Goal: Information Seeking & Learning: Check status

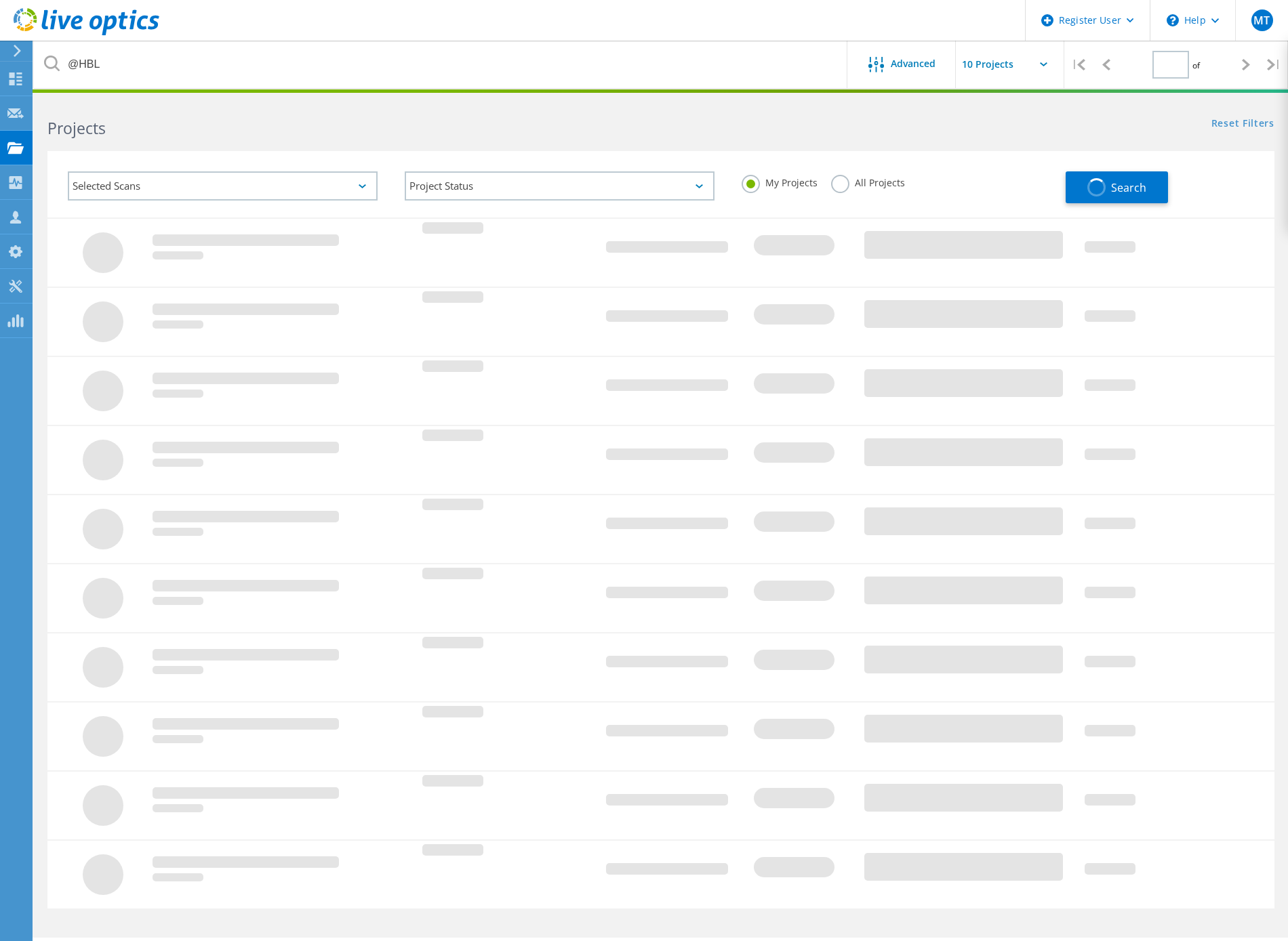
type input "1"
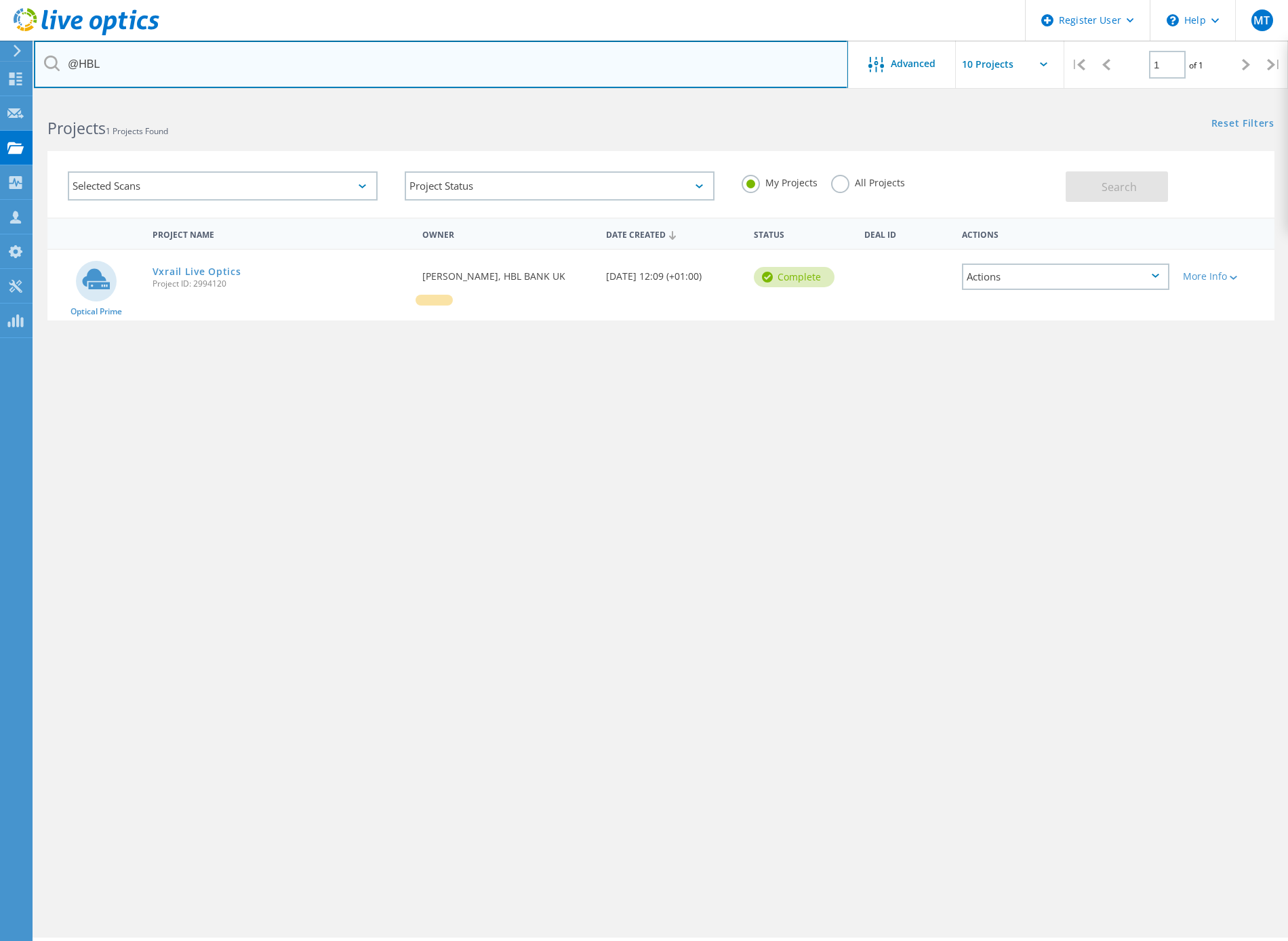
click at [146, 63] on input "@HBL" at bounding box center [441, 64] width 814 height 47
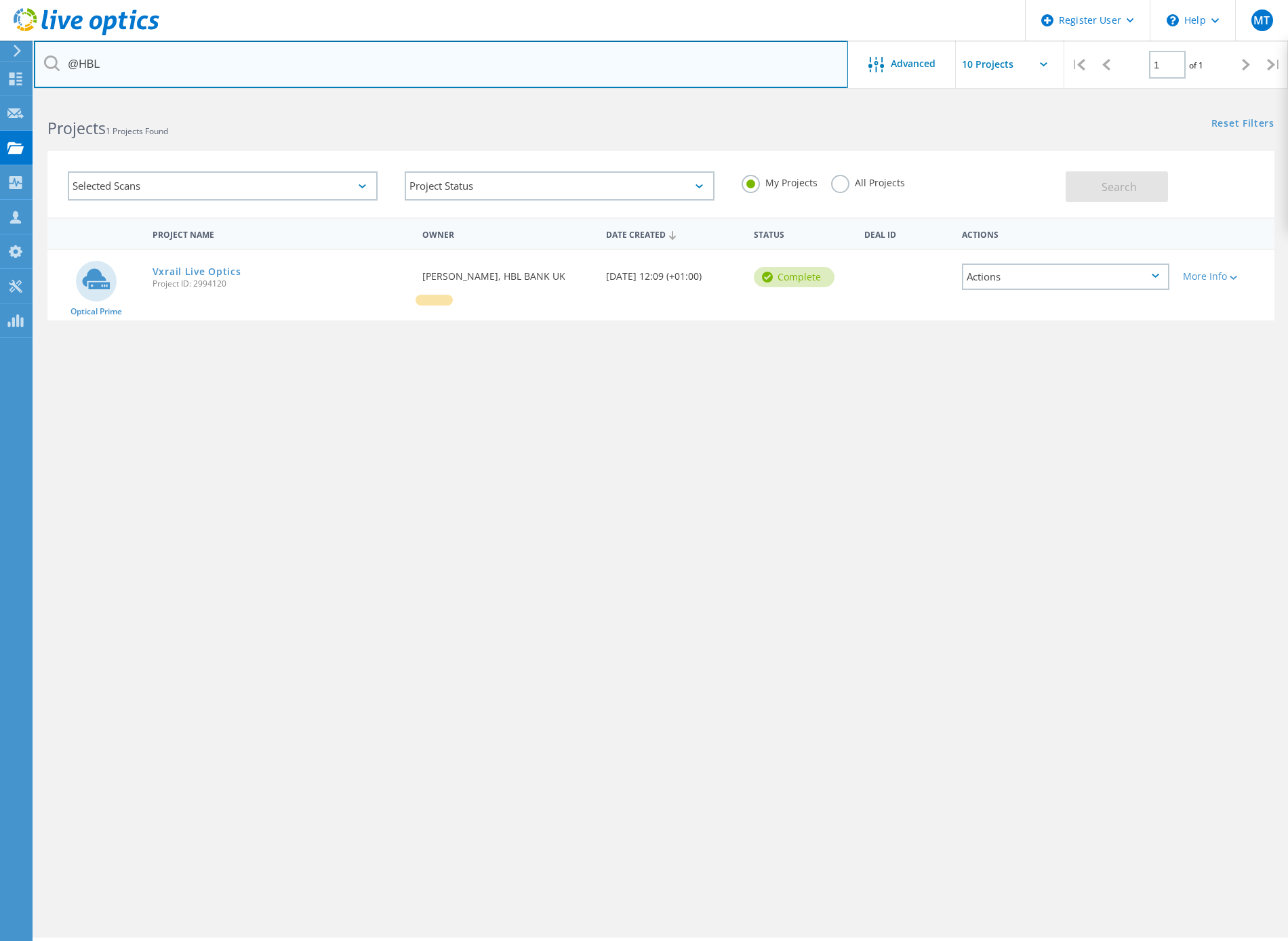
click at [146, 63] on input "@HBL" at bounding box center [441, 64] width 814 height 47
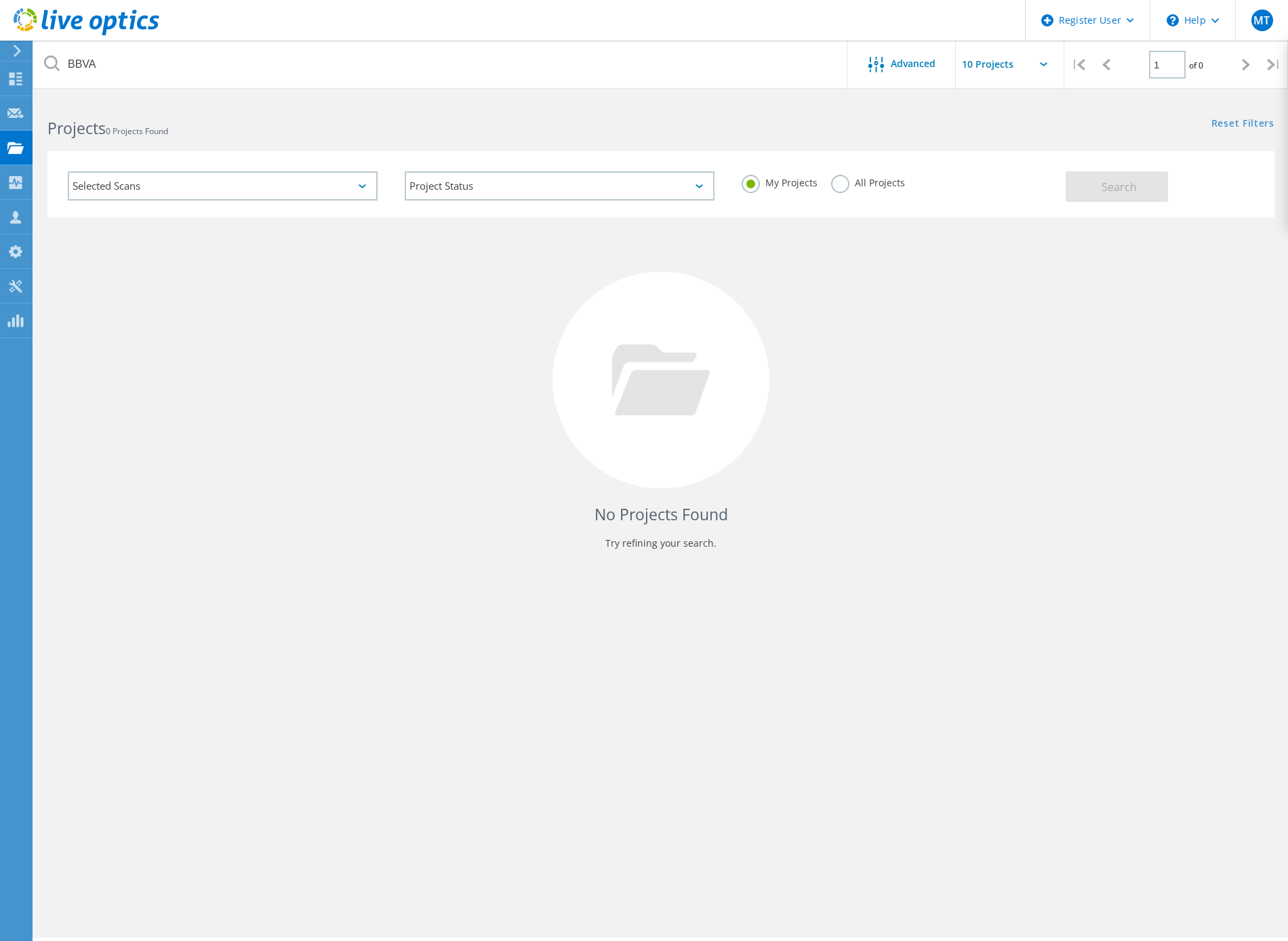
click at [831, 178] on label "All Projects" at bounding box center [867, 182] width 74 height 13
click at [0, 0] on input "All Projects" at bounding box center [0, 0] width 0 height 0
click at [1100, 183] on button "Search" at bounding box center [1116, 187] width 102 height 31
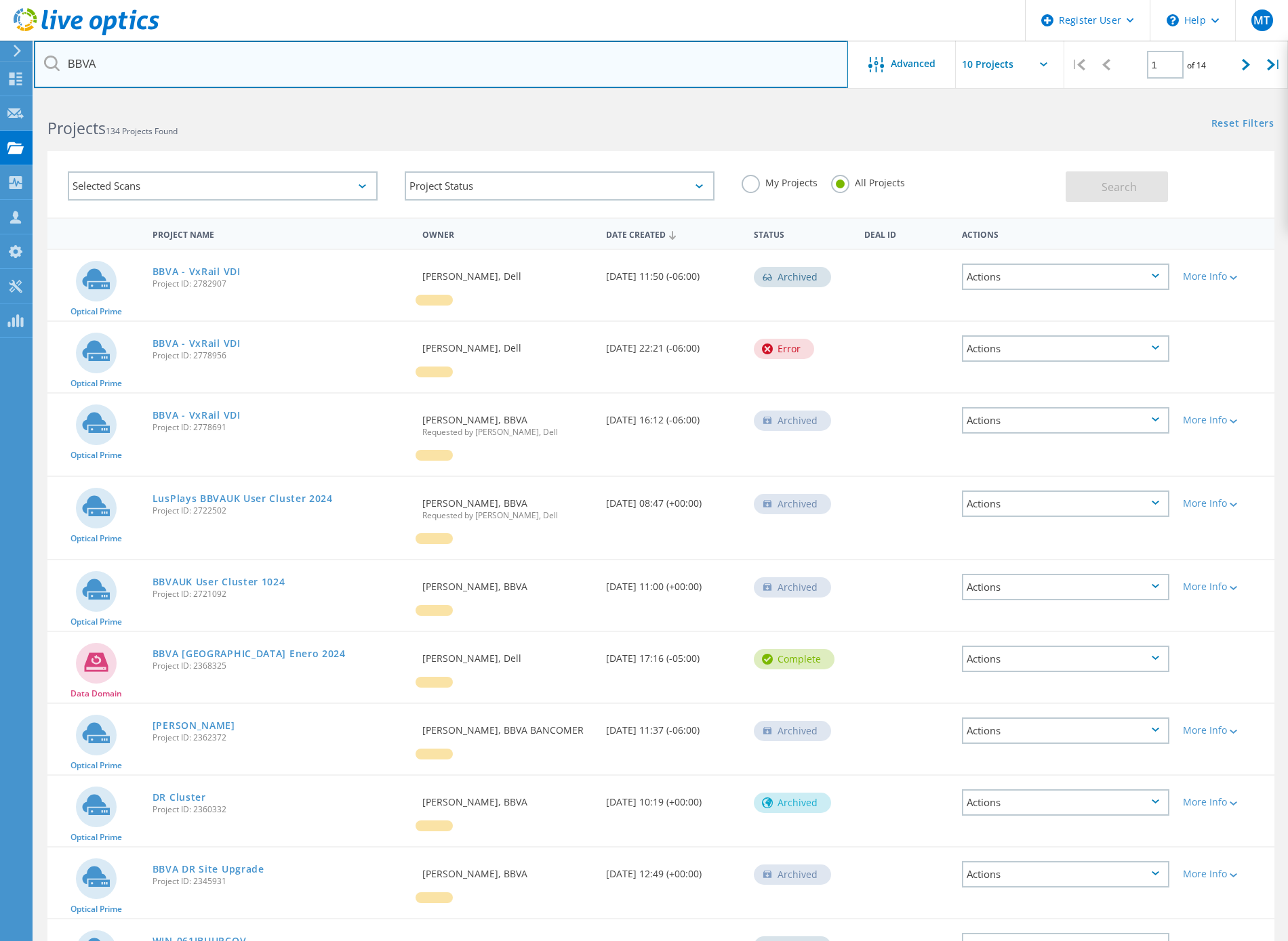
click at [276, 72] on input "BBVA" at bounding box center [441, 64] width 814 height 47
paste input "[EMAIL_ADDRESS][PERSON_NAME][DOMAIN_NAME]"
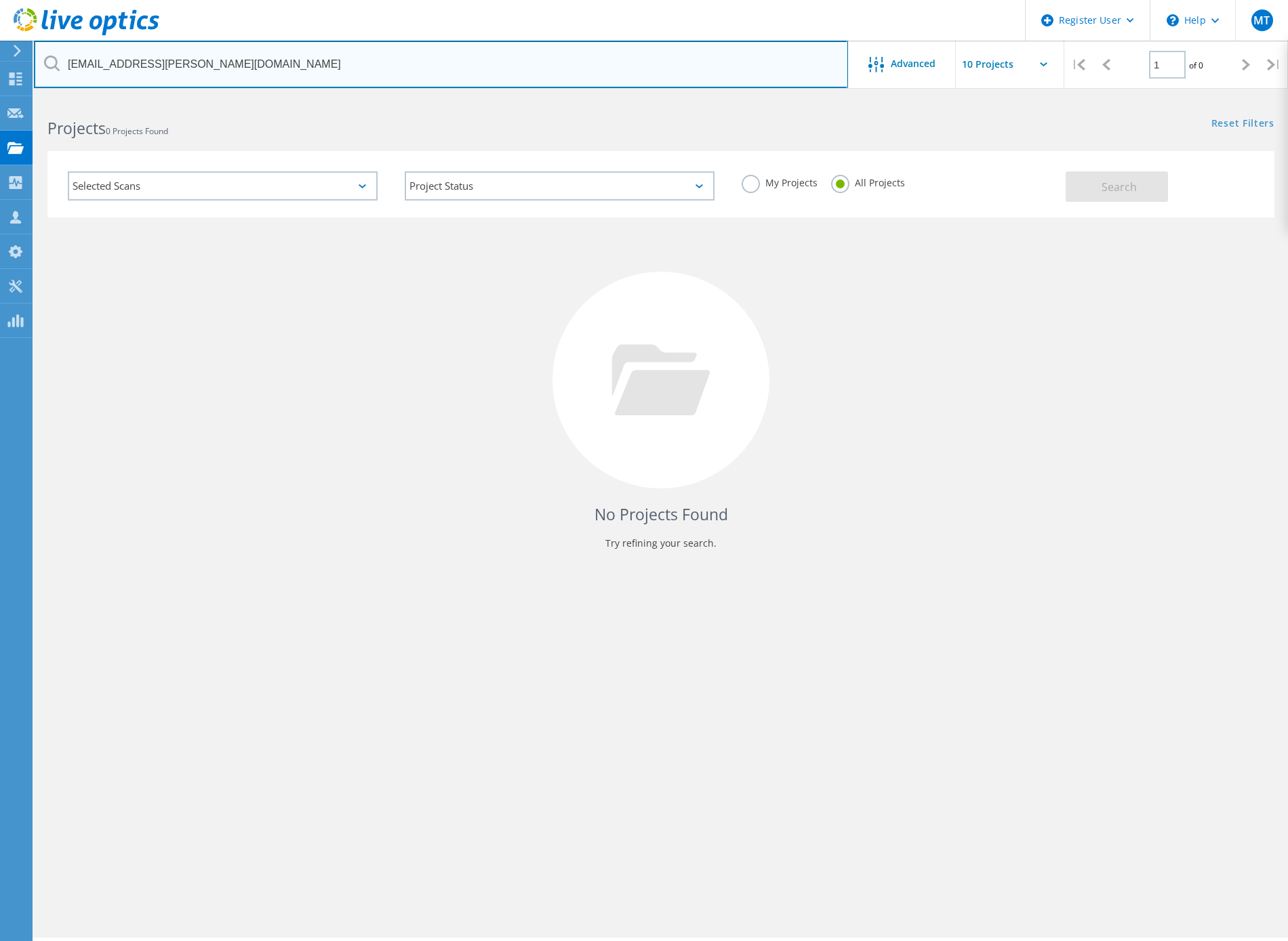
click at [129, 65] on input "[EMAIL_ADDRESS][PERSON_NAME][DOMAIN_NAME]" at bounding box center [441, 64] width 814 height 47
type input "@[DOMAIN_NAME]"
